Goal: Task Accomplishment & Management: Manage account settings

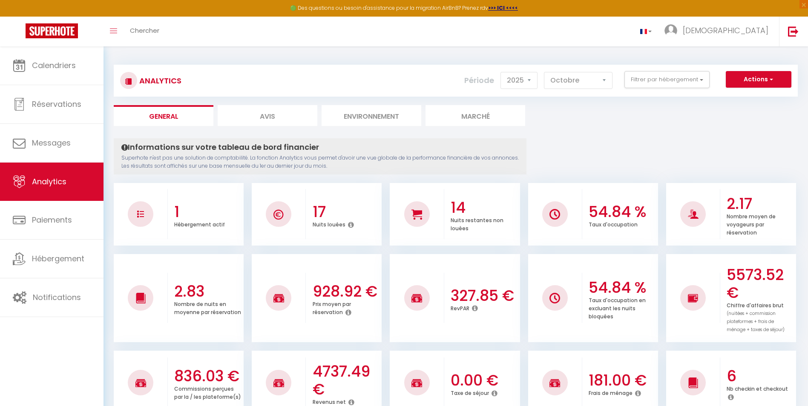
select select "2025"
select select "10"
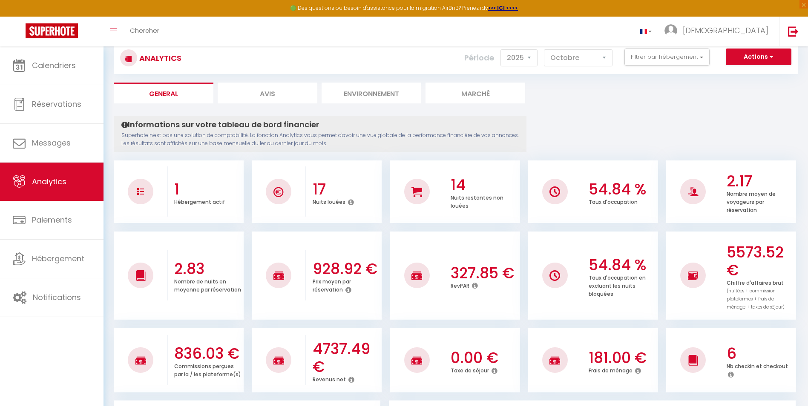
scroll to position [43, 0]
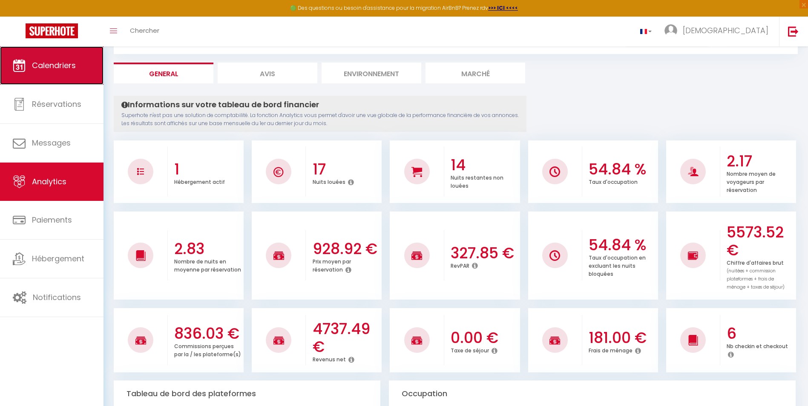
click at [59, 66] on span "Calendriers" at bounding box center [54, 65] width 44 height 11
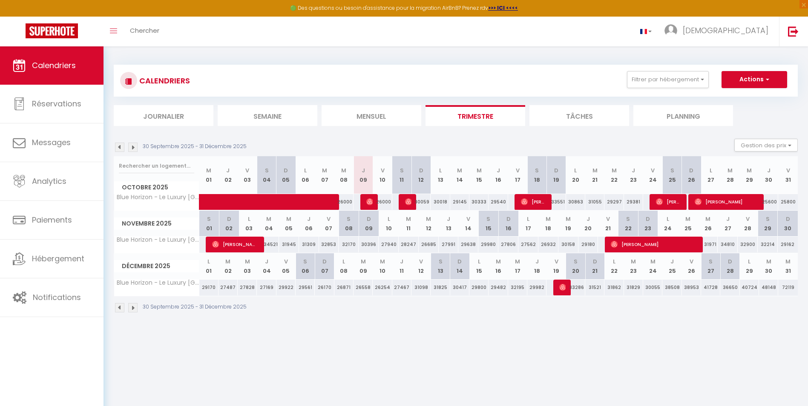
click at [562, 201] on div "33551" at bounding box center [555, 202] width 19 height 16
type input "33551"
type input "Dim 19 Octobre 2025"
type input "Lun 20 Octobre 2025"
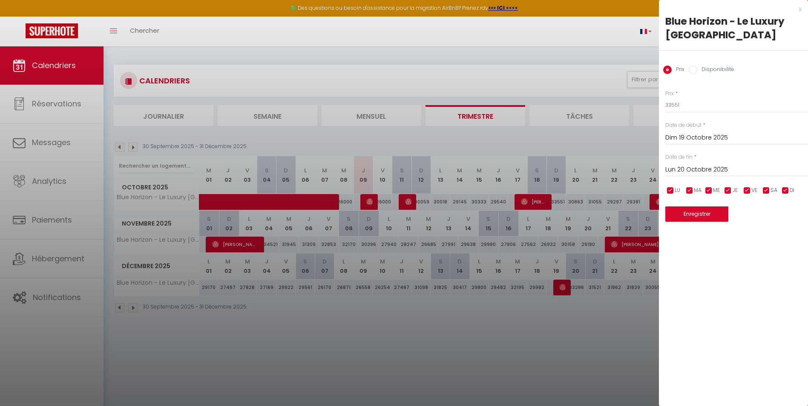
click at [422, 201] on div at bounding box center [404, 203] width 808 height 406
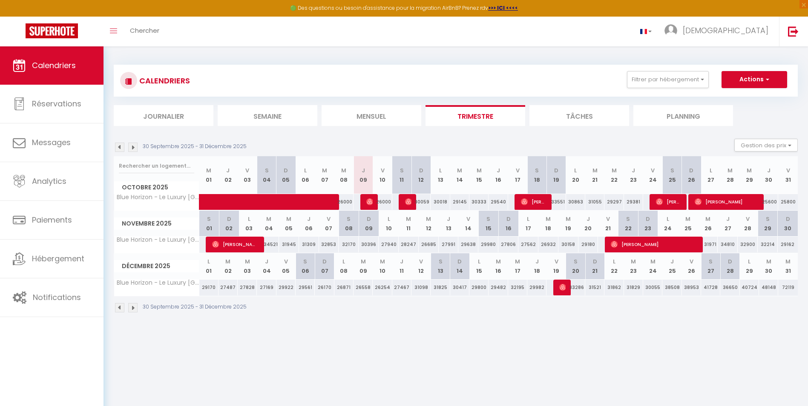
click at [423, 201] on div "30059" at bounding box center [420, 202] width 19 height 16
type input "30059"
type input "Dim 12 Octobre 2025"
type input "Lun 13 Octobre 2025"
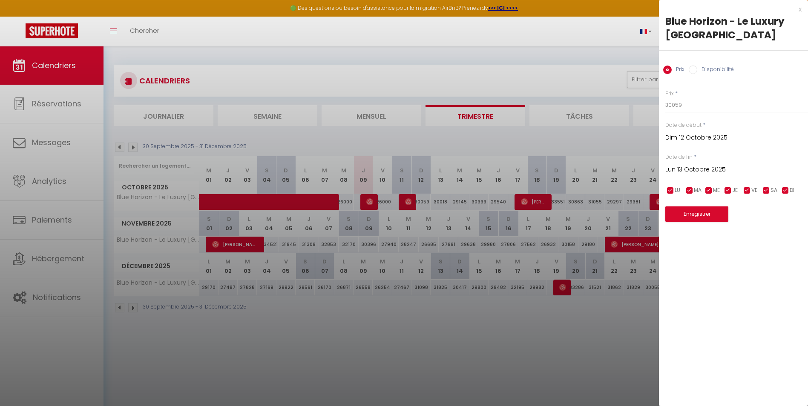
click at [696, 69] on input "Disponibilité" at bounding box center [693, 70] width 9 height 9
radio input "true"
click at [668, 70] on input "Prix" at bounding box center [667, 70] width 9 height 9
radio input "true"
click at [695, 70] on input "Disponibilité" at bounding box center [693, 70] width 9 height 9
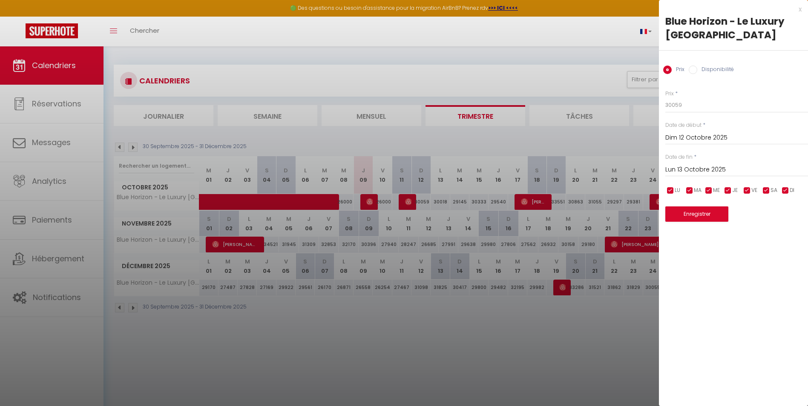
radio input "true"
radio input "false"
click at [699, 104] on select "Disponible Indisponible" at bounding box center [736, 106] width 143 height 16
select select "0"
click at [665, 98] on select "Disponible Indisponible" at bounding box center [736, 106] width 143 height 16
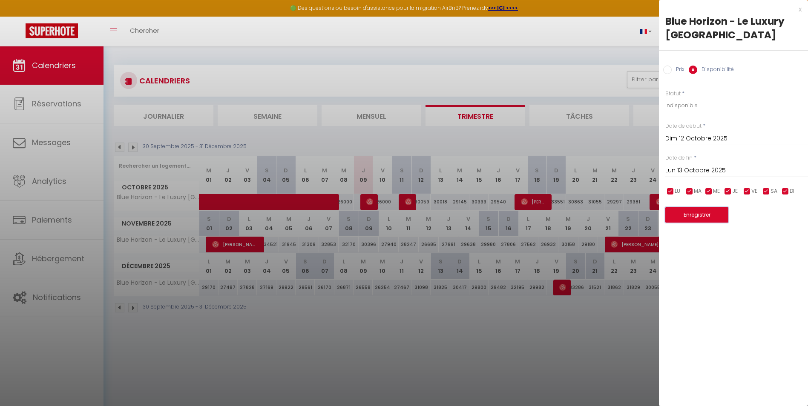
click at [700, 213] on button "Enregistrer" at bounding box center [696, 214] width 63 height 15
type input "Sam 11 Octobre 2025"
type input "Dim 12 Octobre 2025"
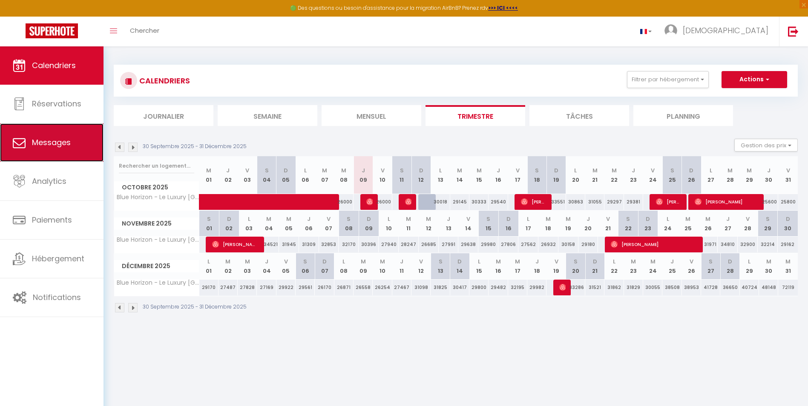
click at [52, 150] on link "Messages" at bounding box center [52, 143] width 104 height 38
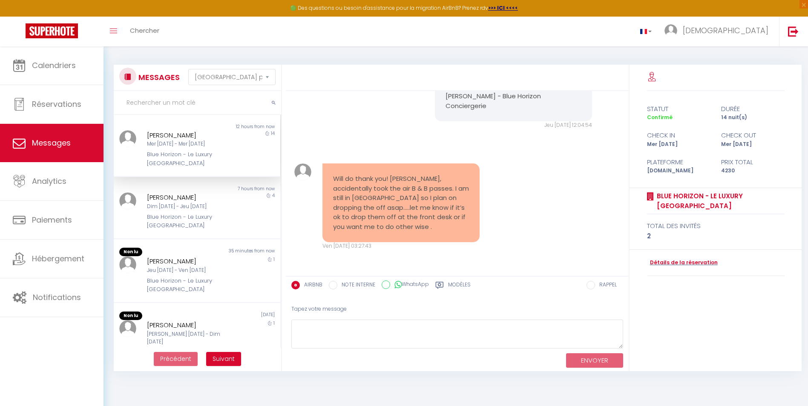
scroll to position [9514, 0]
click at [331, 190] on div "Will do thank you! [PERSON_NAME], accidentally took the air B & B passes. I am …" at bounding box center [401, 203] width 158 height 79
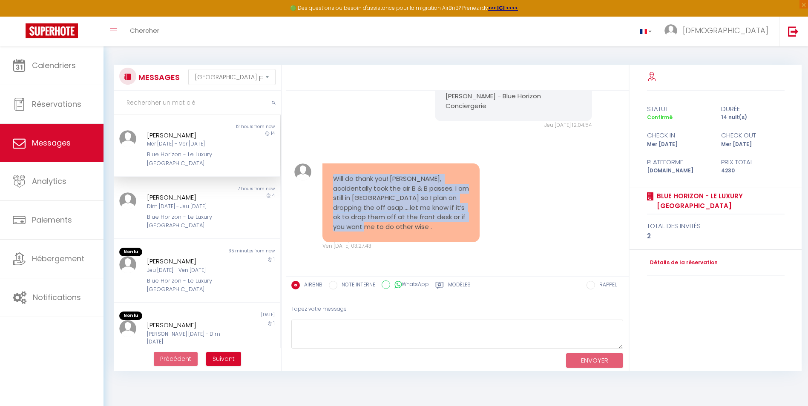
drag, startPoint x: 332, startPoint y: 187, endPoint x: 463, endPoint y: 225, distance: 136.4
click at [463, 225] on div "Will do thank you! [PERSON_NAME], accidentally took the air B & B passes. I am …" at bounding box center [401, 203] width 158 height 79
copy pre "Will do thank you! [PERSON_NAME], accidentally took the air B & B passes. I am …"
click at [413, 200] on pre "Will do thank you! [PERSON_NAME], accidentally took the air B & B passes. I am …" at bounding box center [401, 203] width 136 height 58
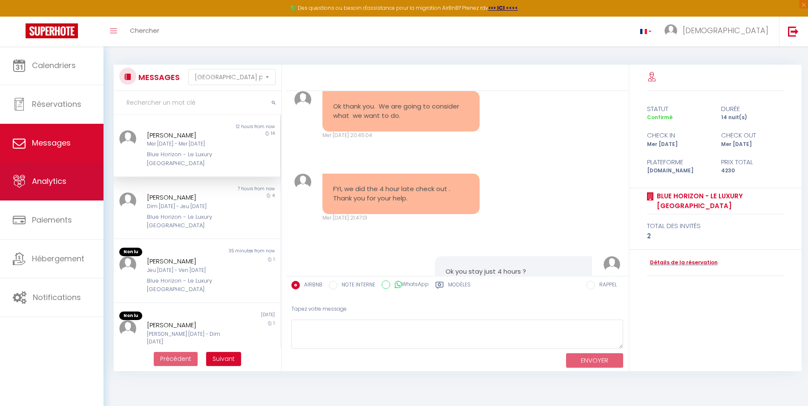
scroll to position [8832, 0]
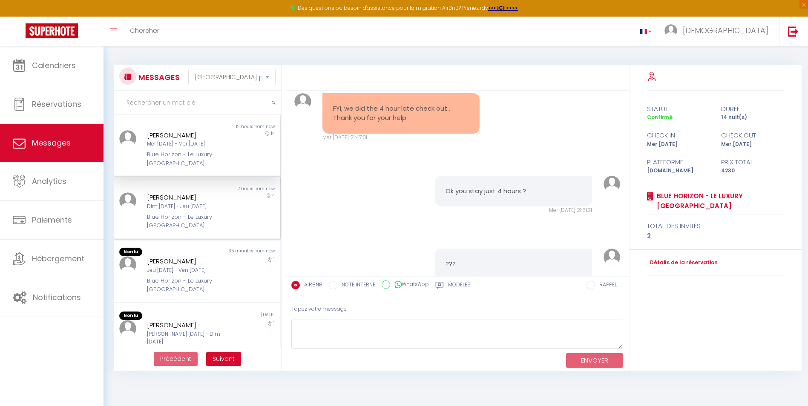
click at [209, 211] on div "[PERSON_NAME] Dim [DATE] - Jeu [DATE] Blue Horizon - Le Luxury [GEOGRAPHIC_DATA]" at bounding box center [189, 211] width 97 height 37
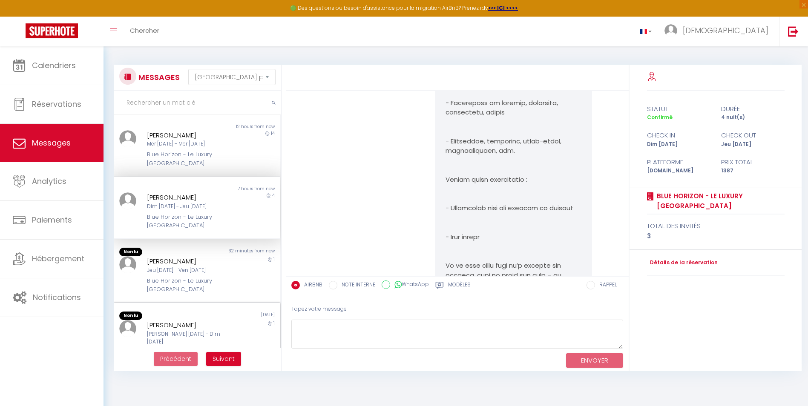
scroll to position [775, 0]
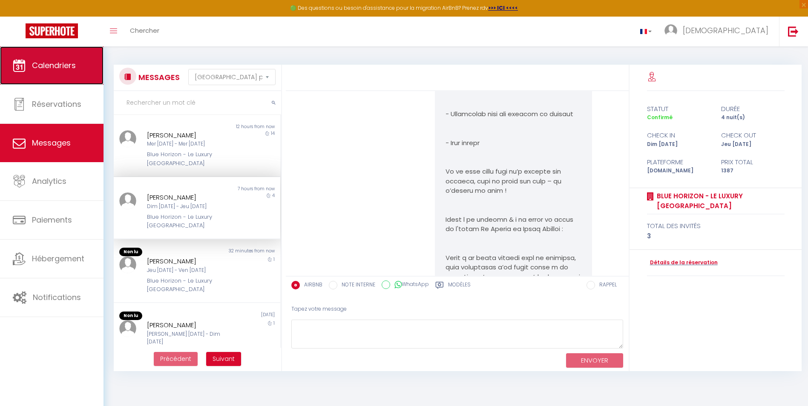
click at [48, 67] on span "Calendriers" at bounding box center [54, 65] width 44 height 11
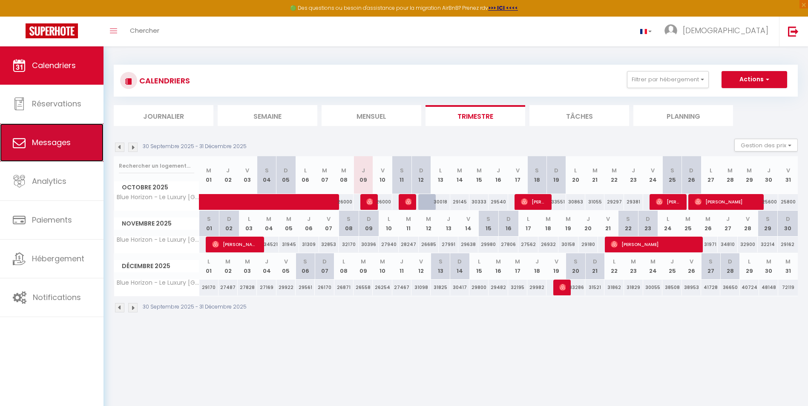
click at [38, 140] on span "Messages" at bounding box center [51, 142] width 39 height 11
select select "message"
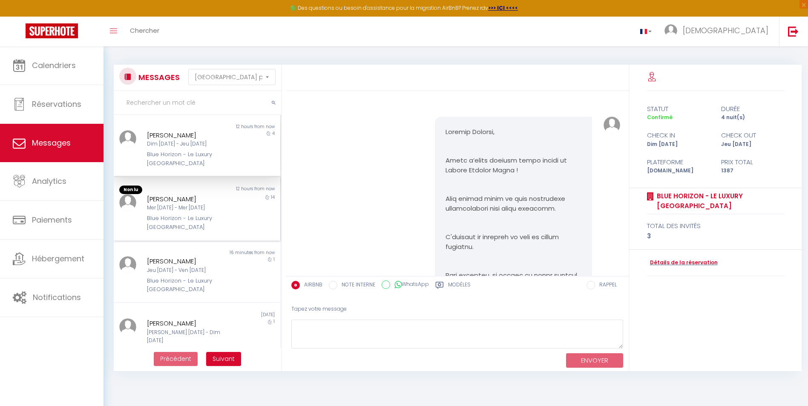
scroll to position [1475, 0]
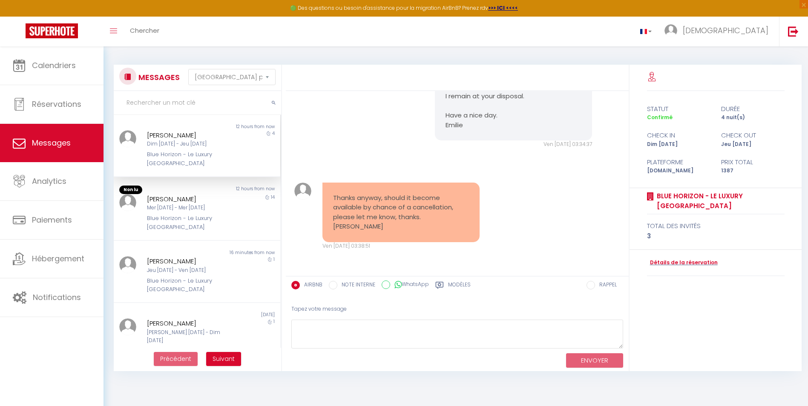
click at [198, 137] on div "[PERSON_NAME]" at bounding box center [190, 135] width 86 height 10
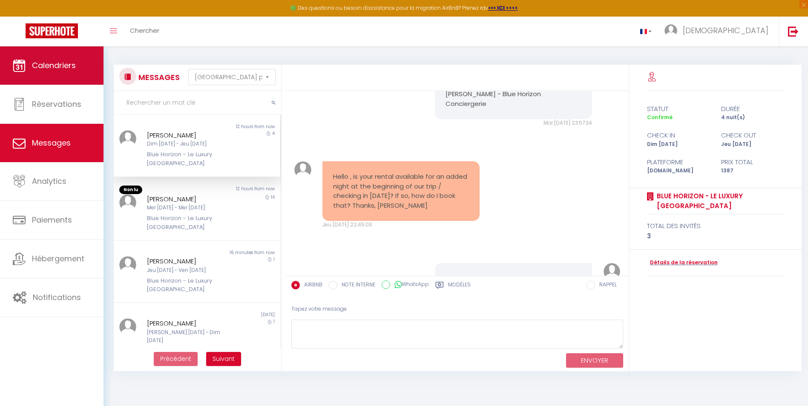
scroll to position [1177, 0]
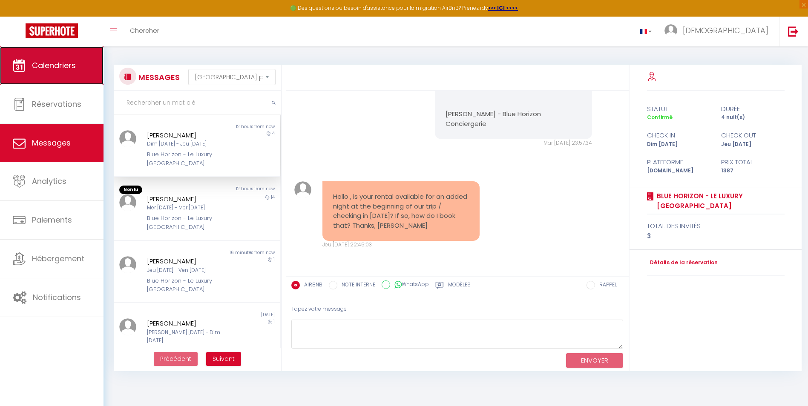
click at [63, 59] on link "Calendriers" at bounding box center [52, 65] width 104 height 38
